Goal: Transaction & Acquisition: Obtain resource

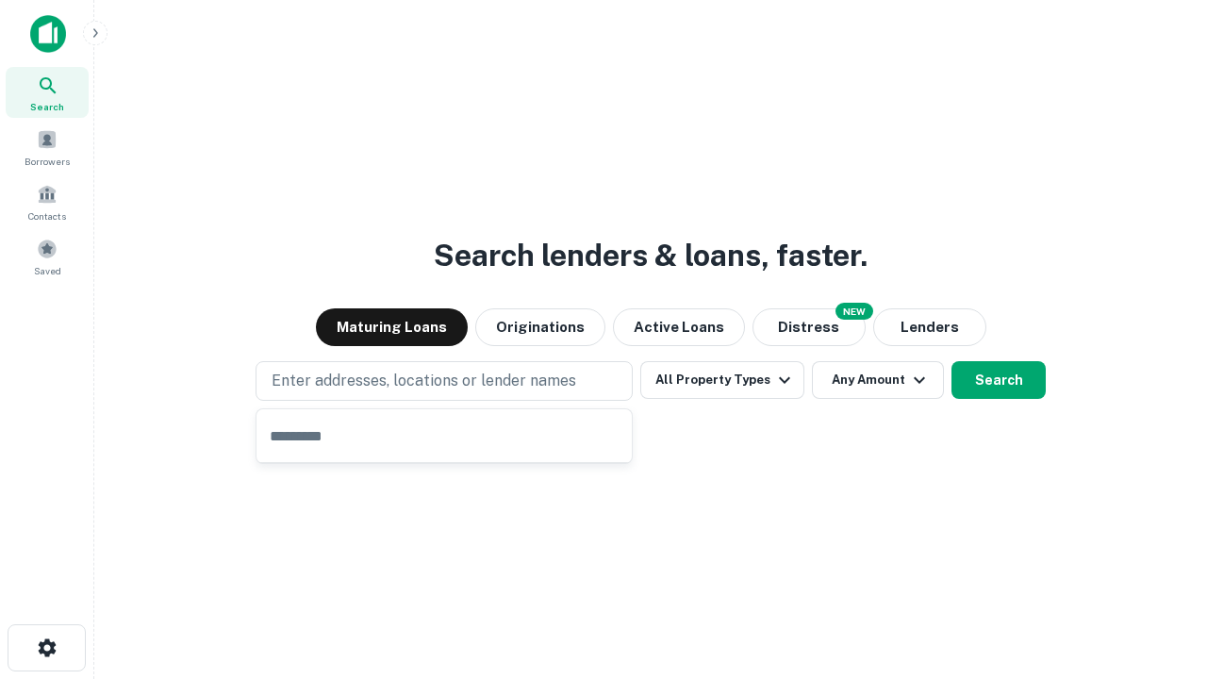
type input "**********"
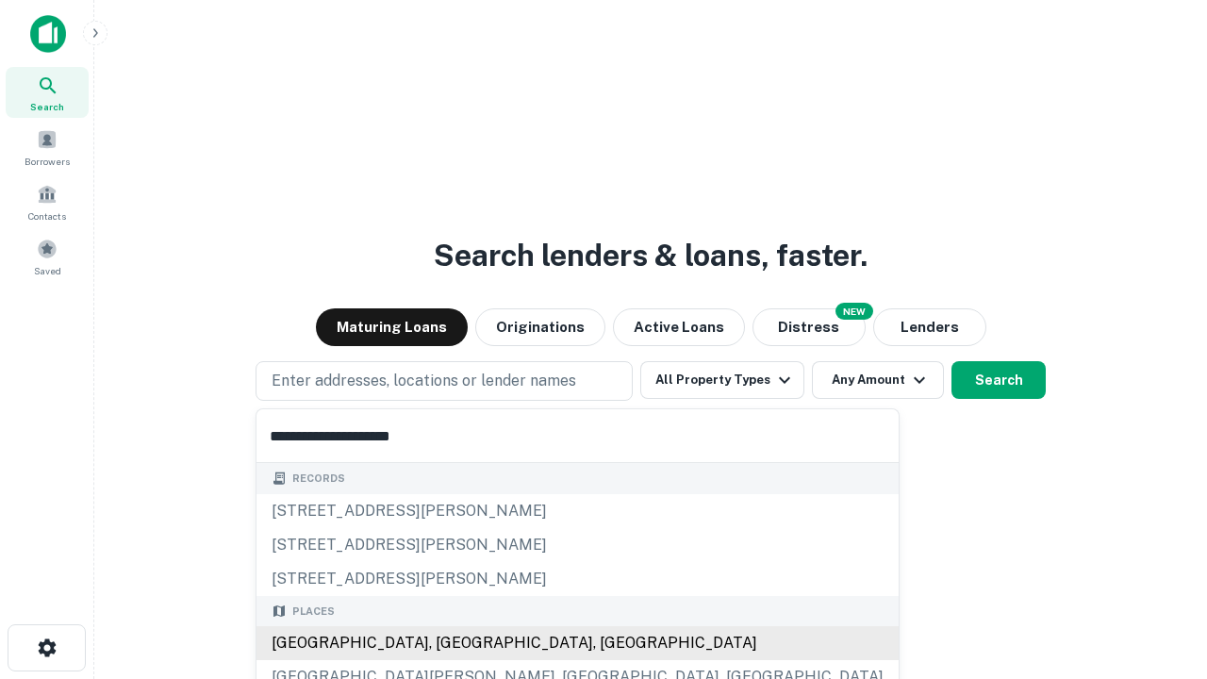
click at [451, 643] on div "[GEOGRAPHIC_DATA], [GEOGRAPHIC_DATA], [GEOGRAPHIC_DATA]" at bounding box center [578, 643] width 642 height 34
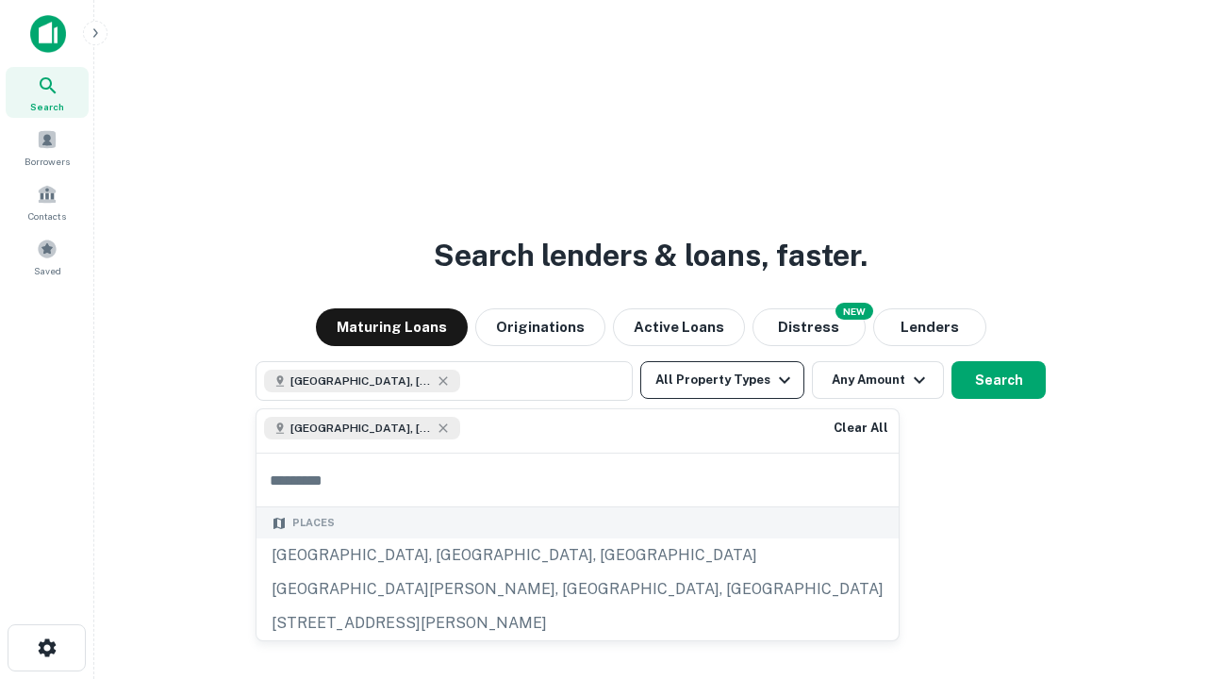
click at [722, 380] on button "All Property Types" at bounding box center [722, 380] width 164 height 38
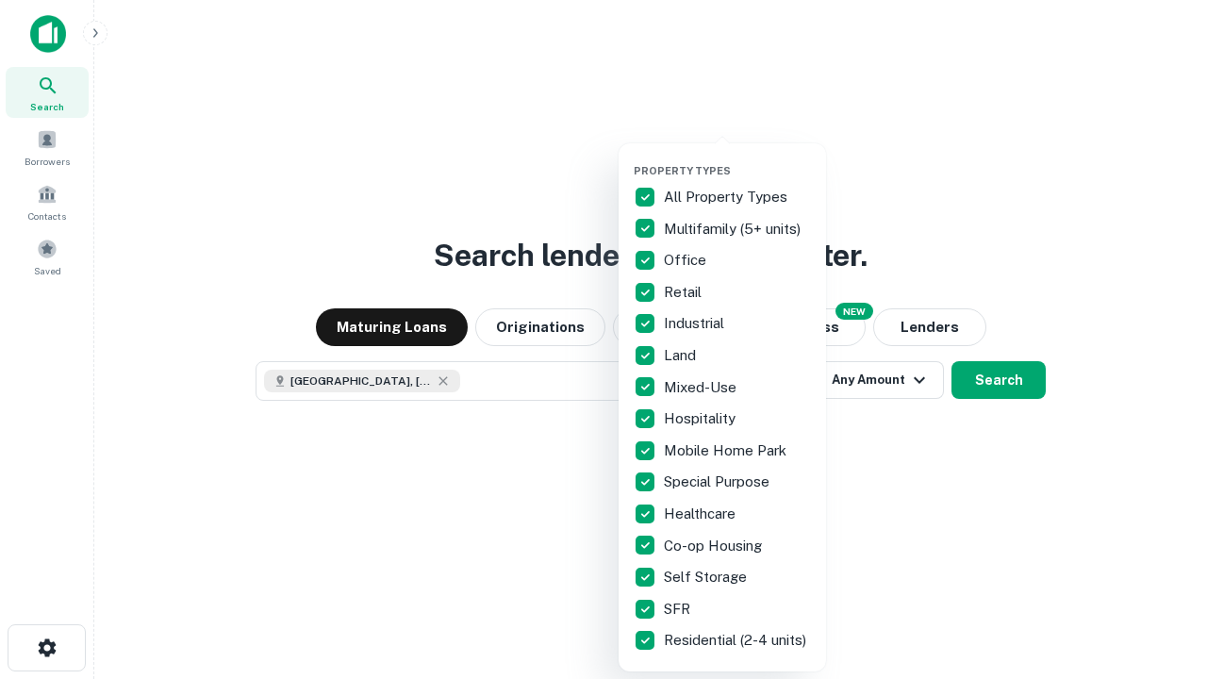
click at [738, 158] on button "button" at bounding box center [738, 158] width 208 height 1
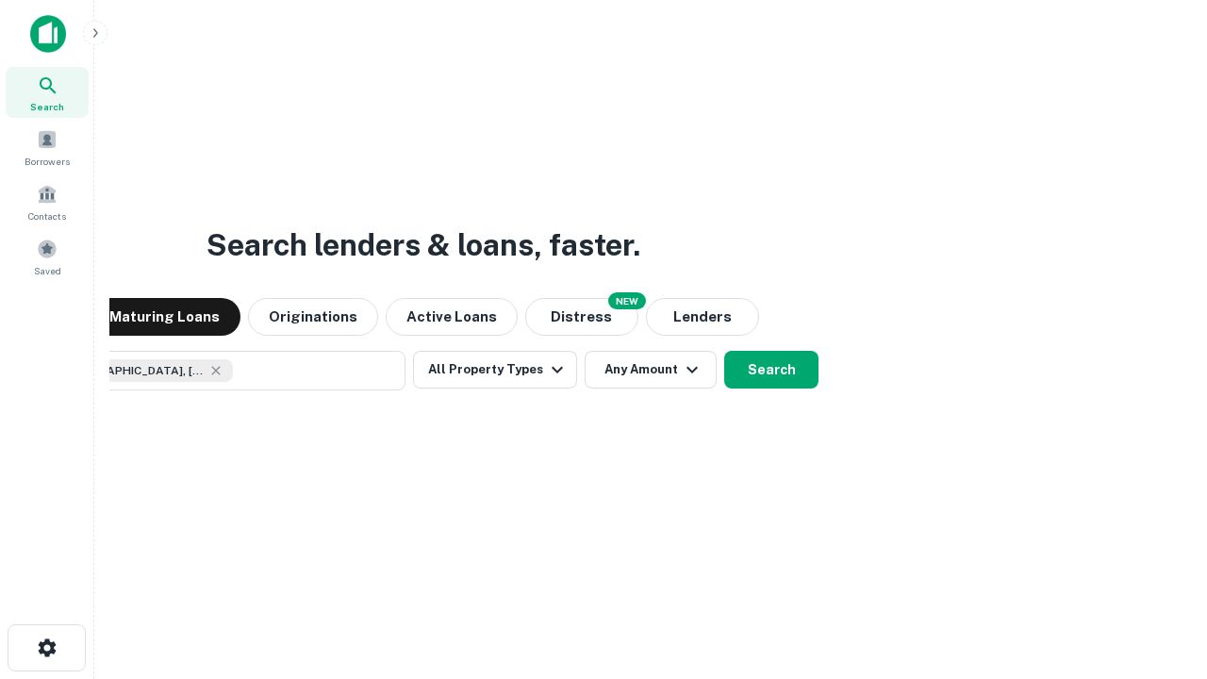
scroll to position [30, 0]
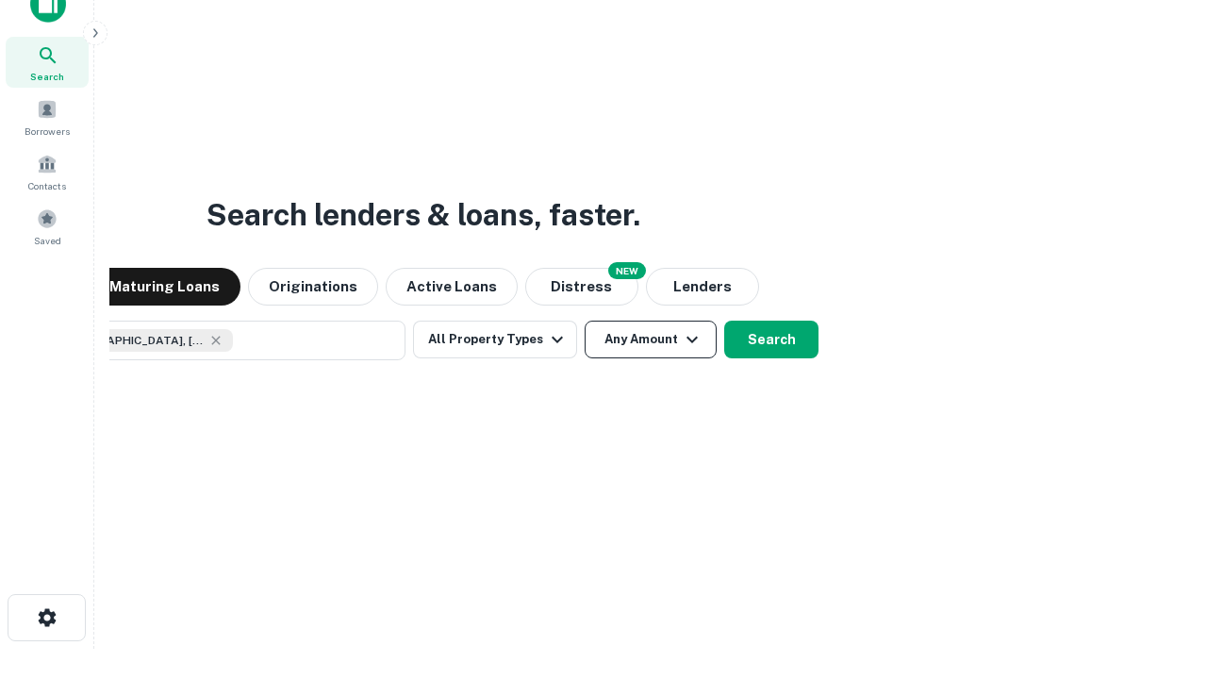
click at [585, 321] on button "Any Amount" at bounding box center [651, 340] width 132 height 38
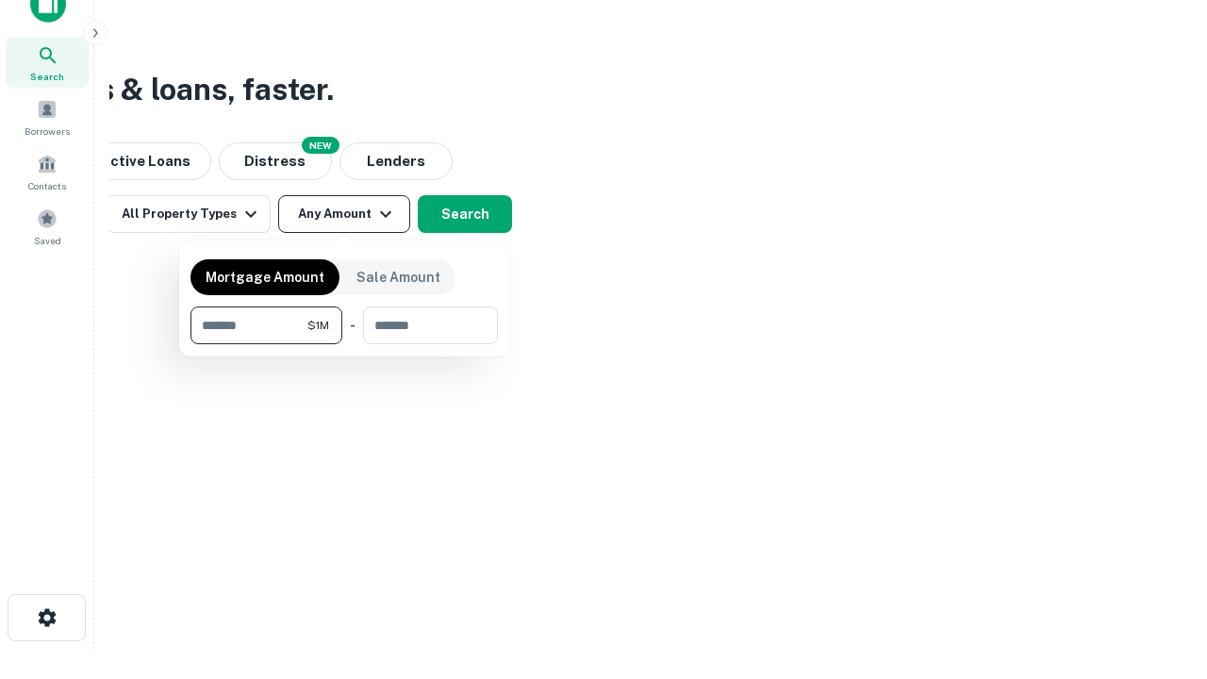
type input "*******"
click at [344, 344] on button "button" at bounding box center [344, 344] width 307 height 1
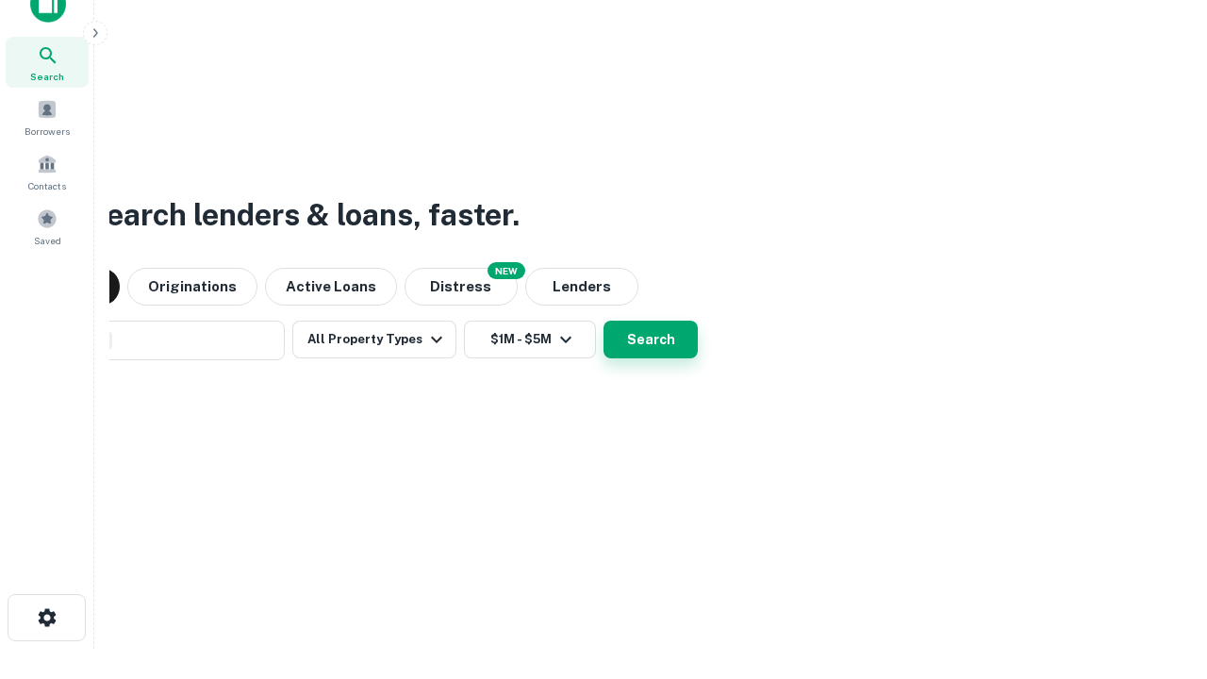
click at [604, 321] on button "Search" at bounding box center [651, 340] width 94 height 38
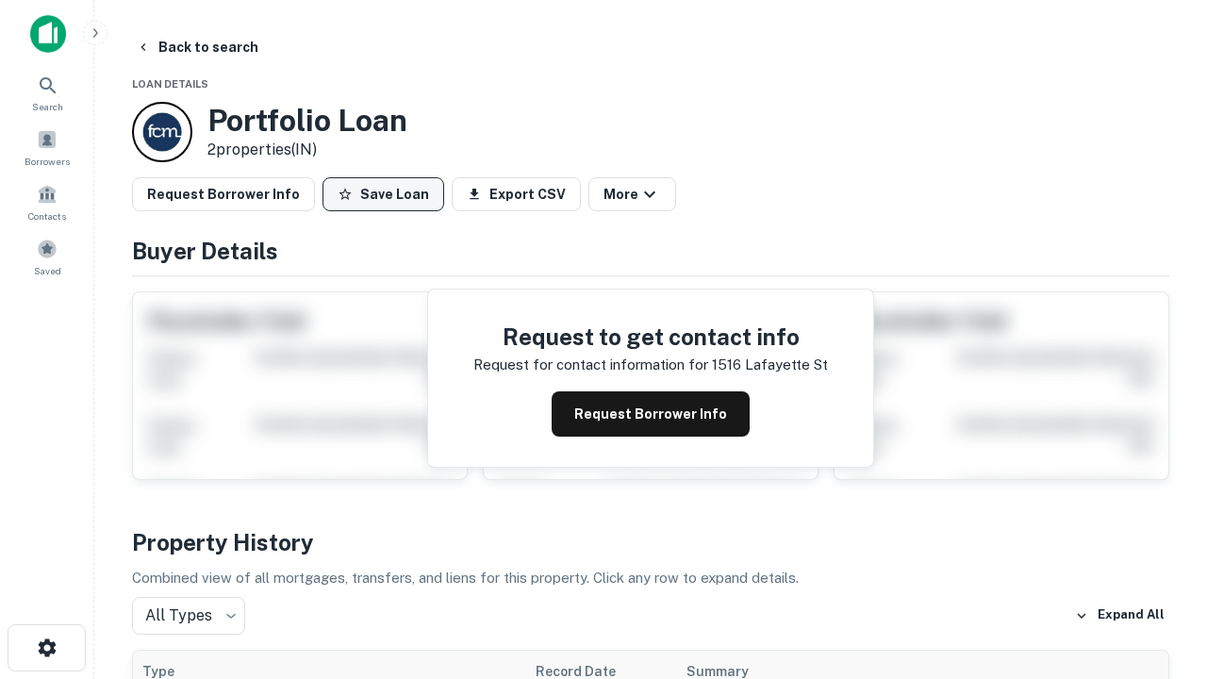
click at [383, 194] on button "Save Loan" at bounding box center [384, 194] width 122 height 34
click at [388, 194] on button "Loan Saved" at bounding box center [388, 194] width 130 height 34
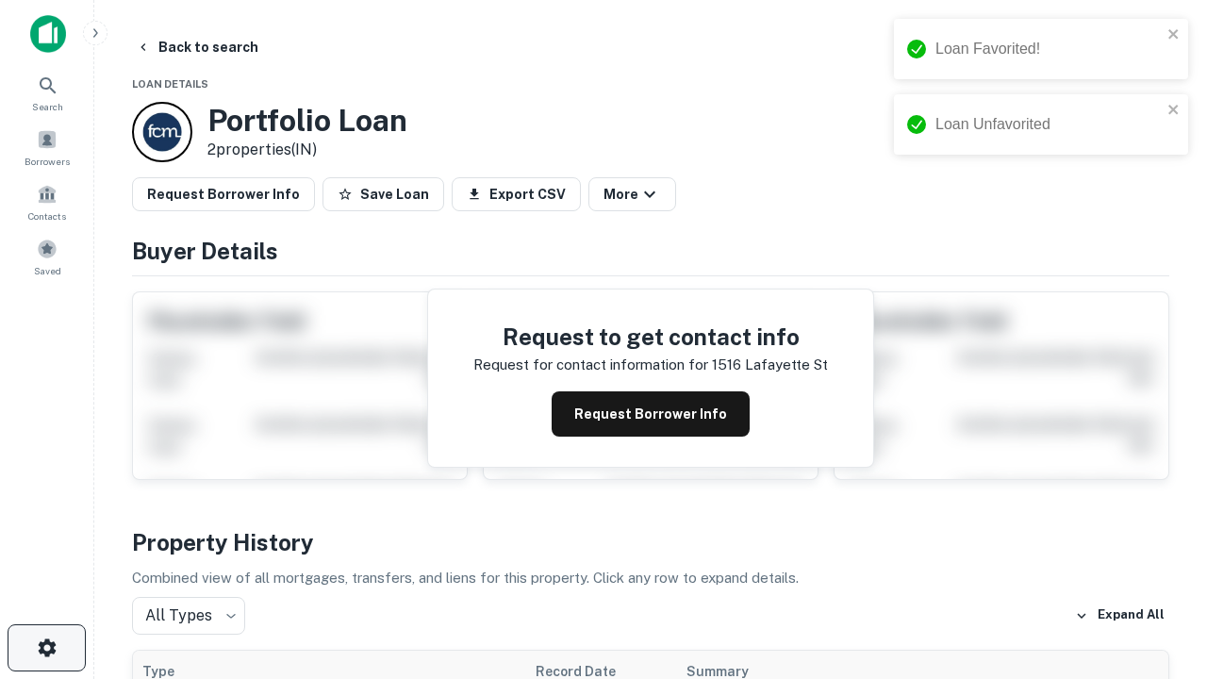
click at [46, 648] on icon "button" at bounding box center [47, 648] width 23 height 23
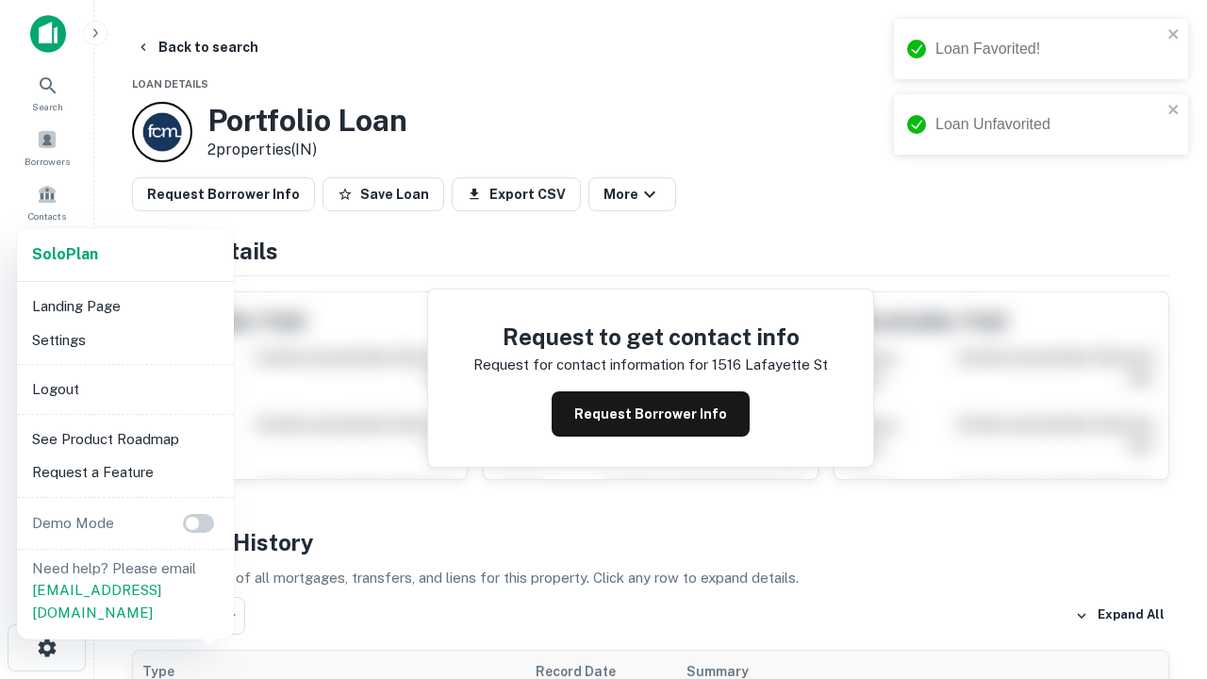
click at [125, 389] on li "Logout" at bounding box center [126, 390] width 202 height 34
